Goal: Task Accomplishment & Management: Manage account settings

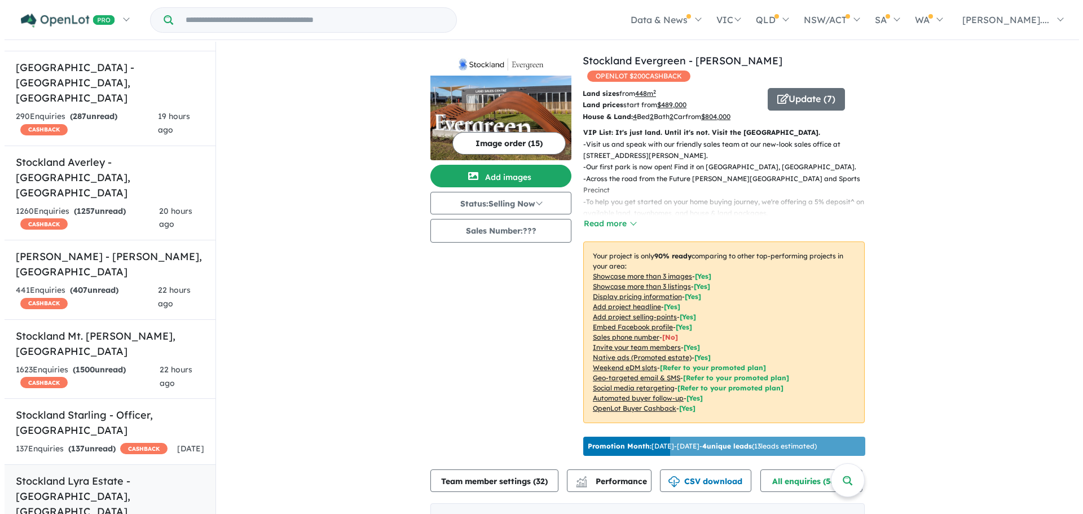
scroll to position [338, 0]
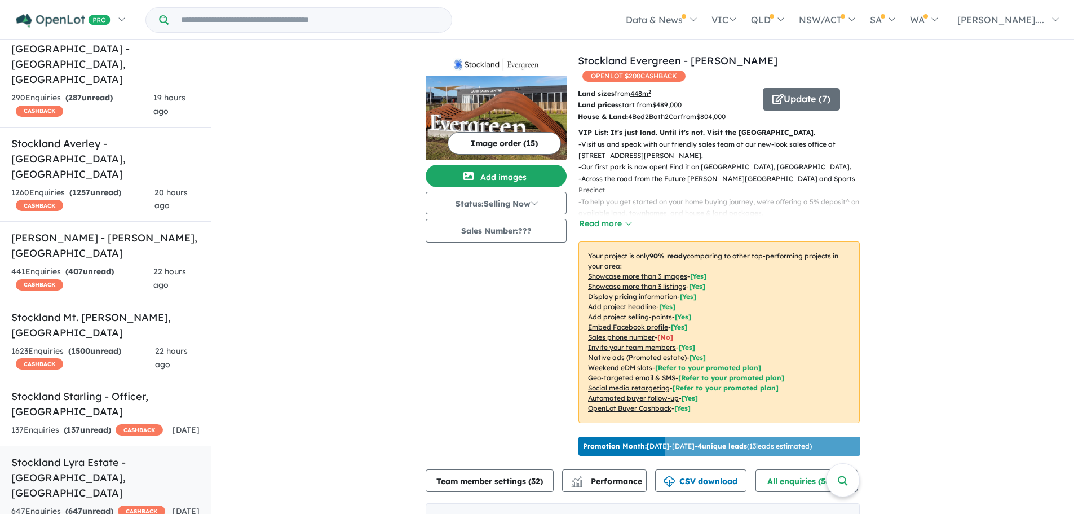
click at [86, 505] on div "647 Enquir ies ( 647 unread) CASHBACK" at bounding box center [88, 512] width 154 height 14
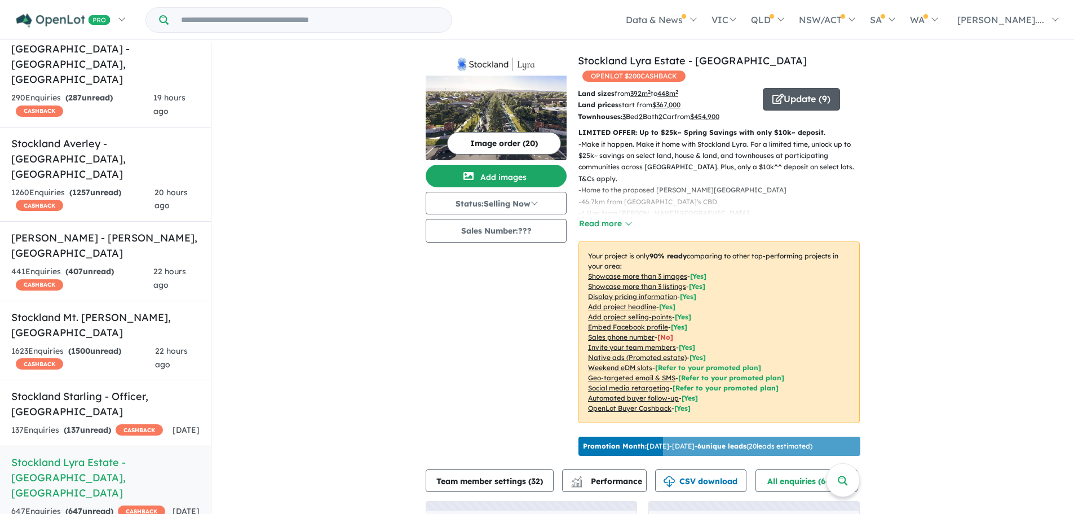
click at [786, 88] on button "Update ( 9 )" at bounding box center [801, 99] width 77 height 23
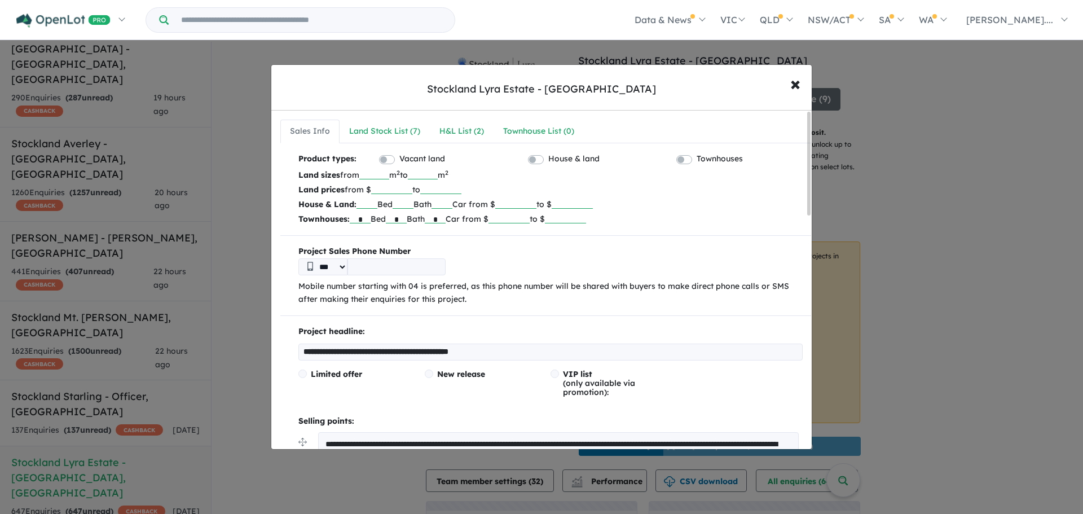
click at [371, 217] on input "*" at bounding box center [360, 217] width 21 height 11
click at [417, 219] on p "Townhouses: Bed * Bath * Car from $ ****** to $" at bounding box center [550, 218] width 504 height 15
click at [406, 215] on input "*" at bounding box center [396, 217] width 21 height 11
click at [446, 217] on input "*" at bounding box center [435, 217] width 21 height 11
drag, startPoint x: 545, startPoint y: 216, endPoint x: 508, endPoint y: 221, distance: 38.1
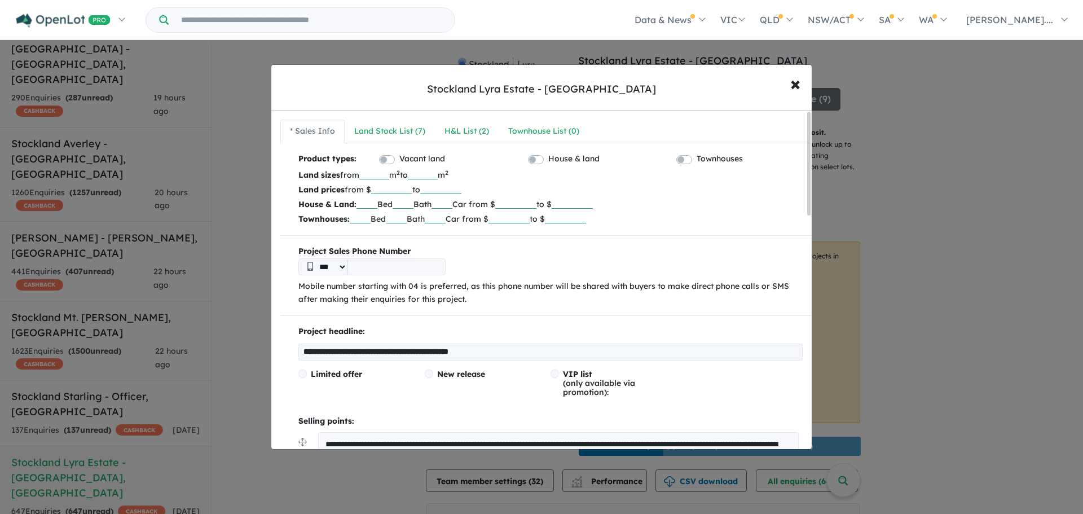
click at [508, 221] on input "******" at bounding box center [508, 217] width 41 height 11
click at [697, 159] on label "Townhouses" at bounding box center [720, 159] width 46 height 14
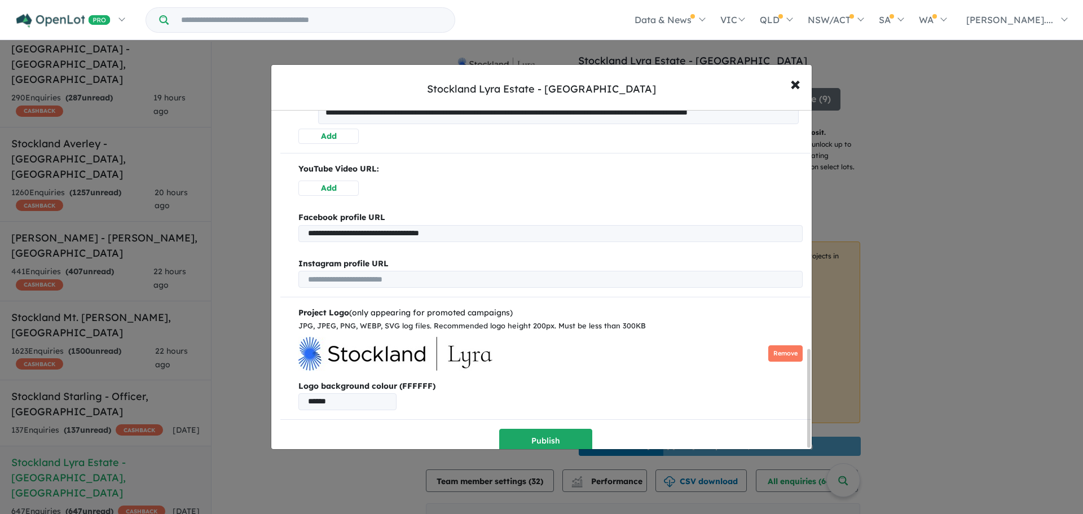
scroll to position [829, 0]
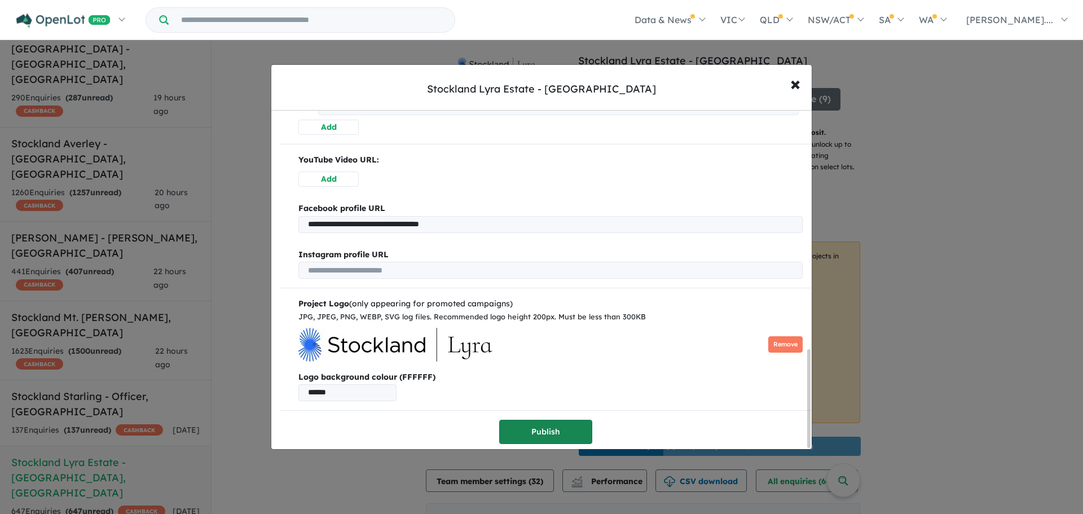
click at [527, 433] on button "Publish" at bounding box center [545, 432] width 93 height 24
